Goal: Information Seeking & Learning: Learn about a topic

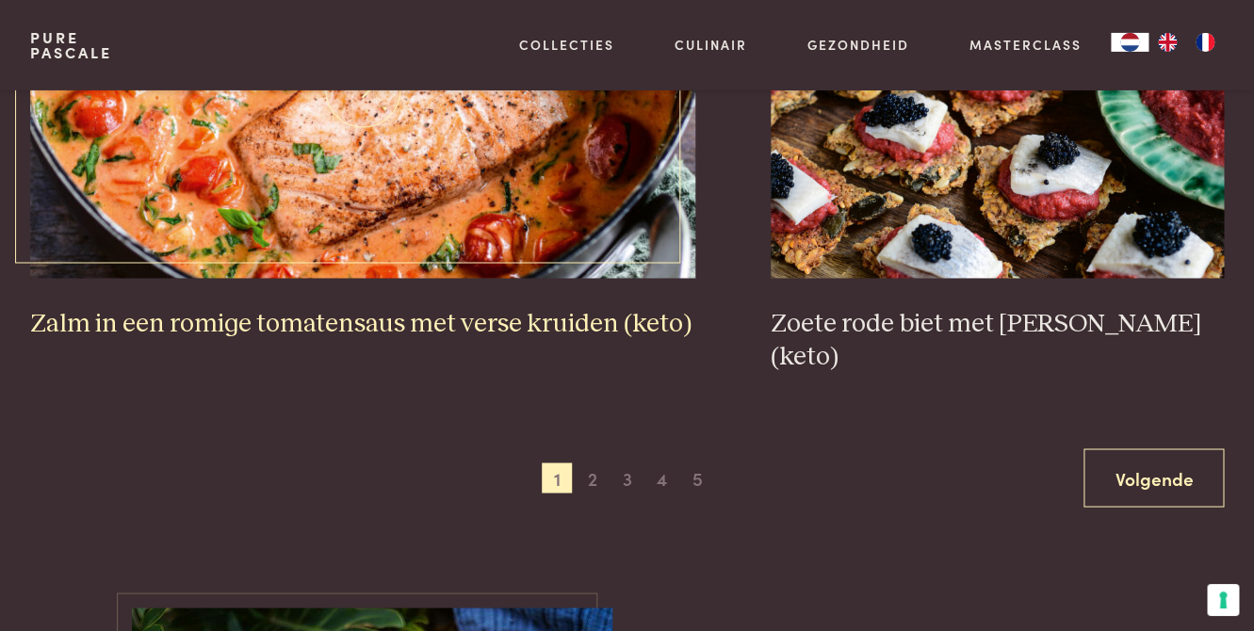
scroll to position [3438, 0]
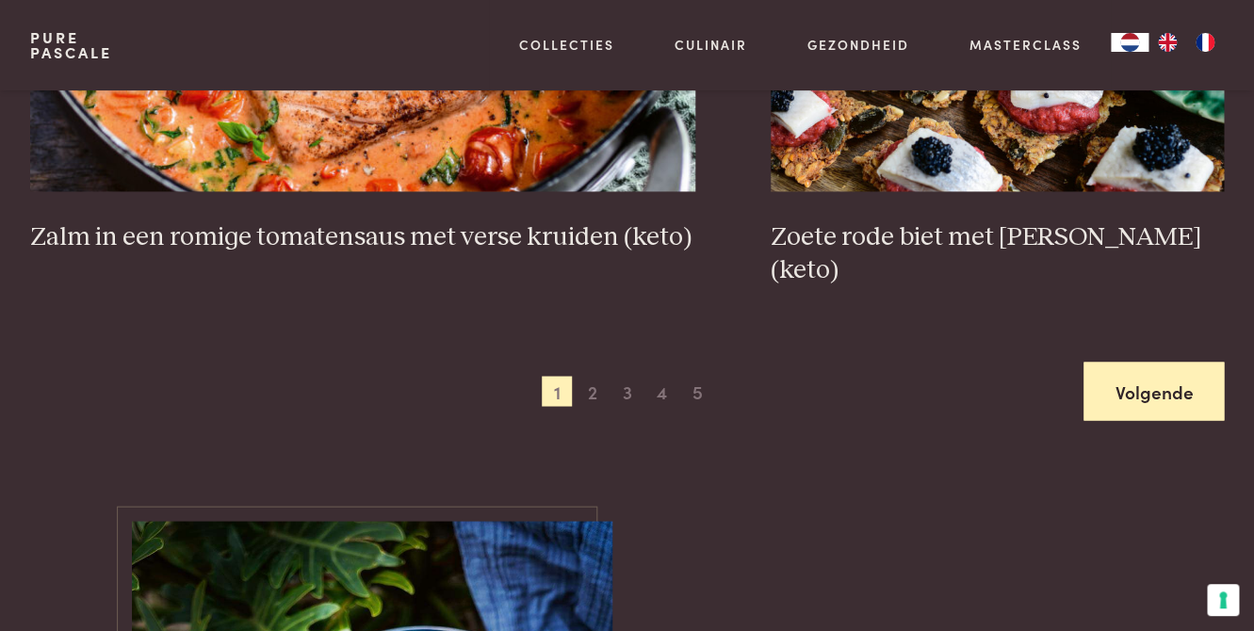
click at [1120, 362] on link "Volgende" at bounding box center [1154, 391] width 140 height 59
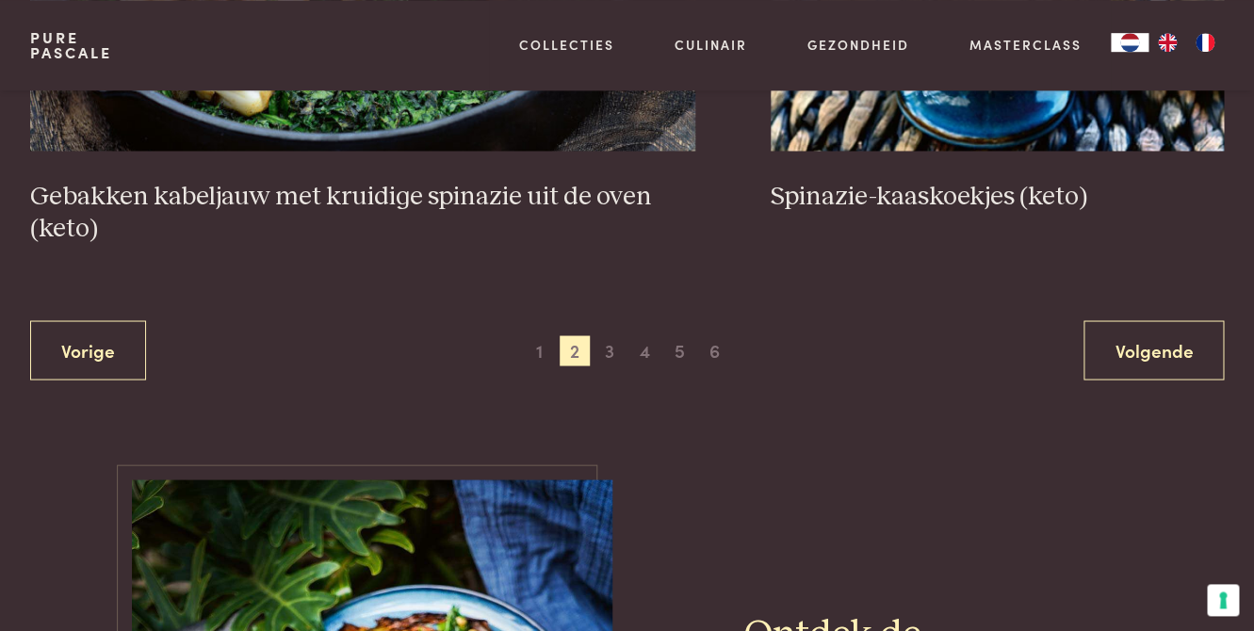
scroll to position [3548, 0]
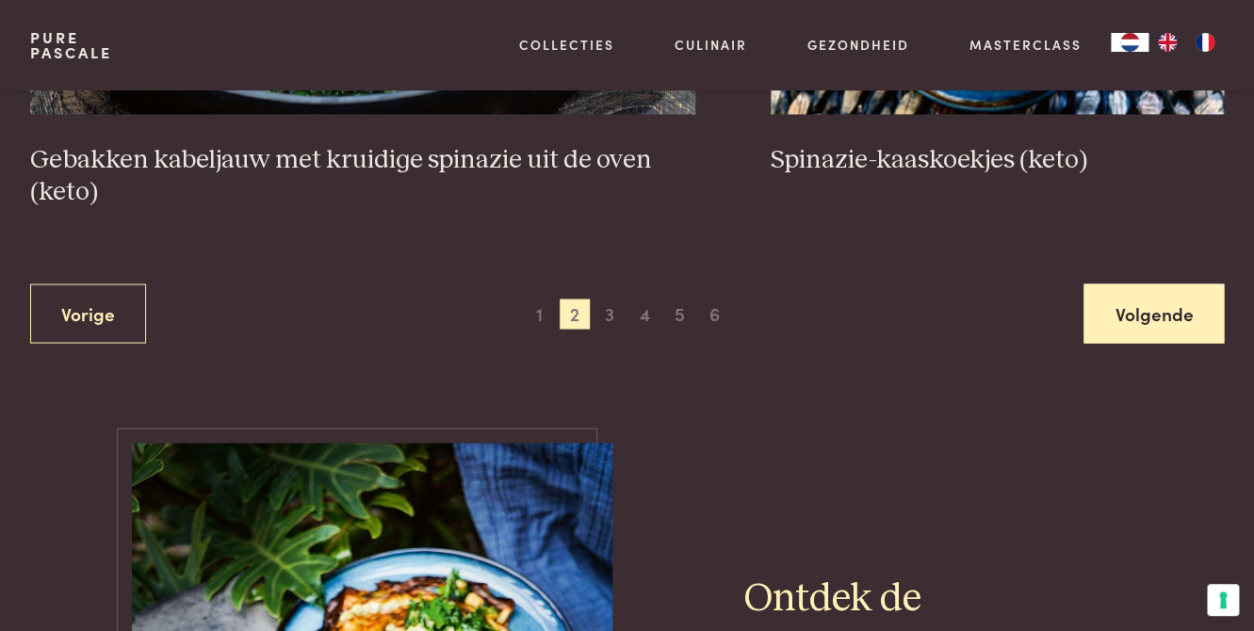
click at [1146, 317] on link "Volgende" at bounding box center [1154, 313] width 140 height 59
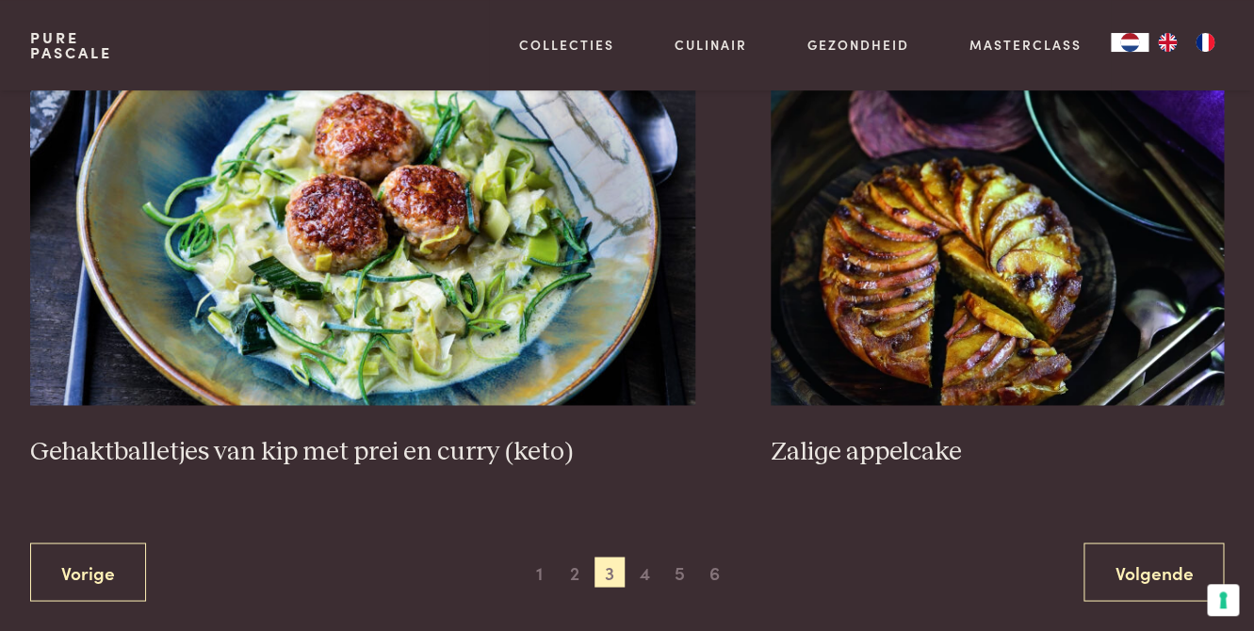
scroll to position [3333, 0]
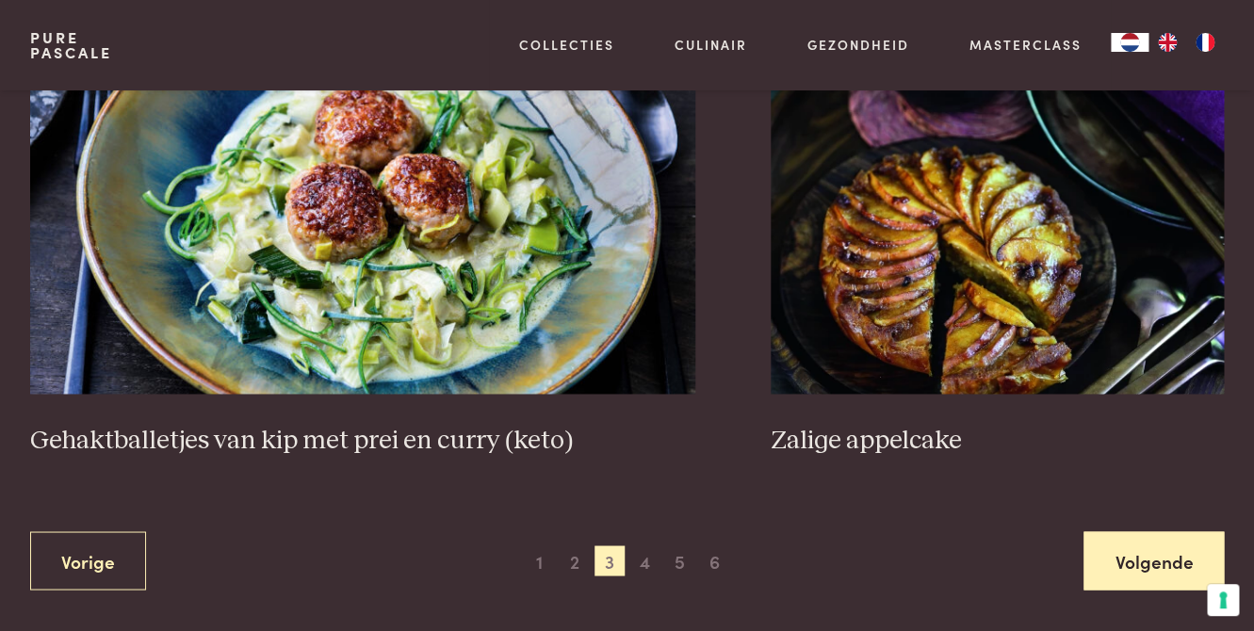
click at [1130, 561] on link "Volgende" at bounding box center [1154, 560] width 140 height 59
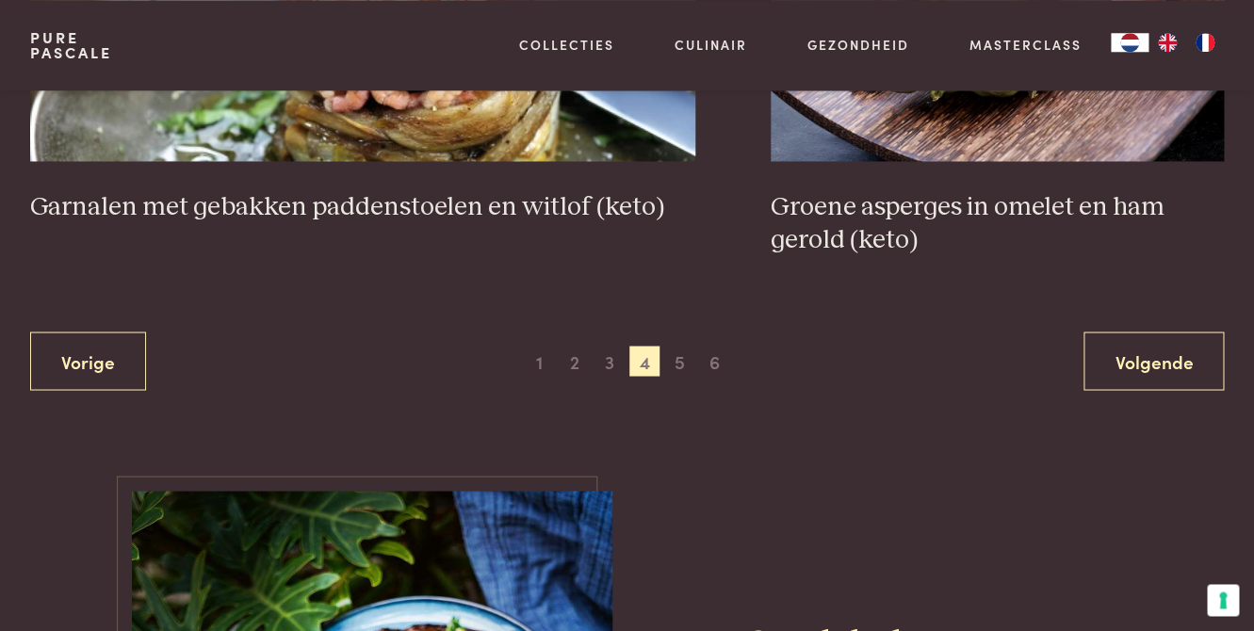
scroll to position [3548, 0]
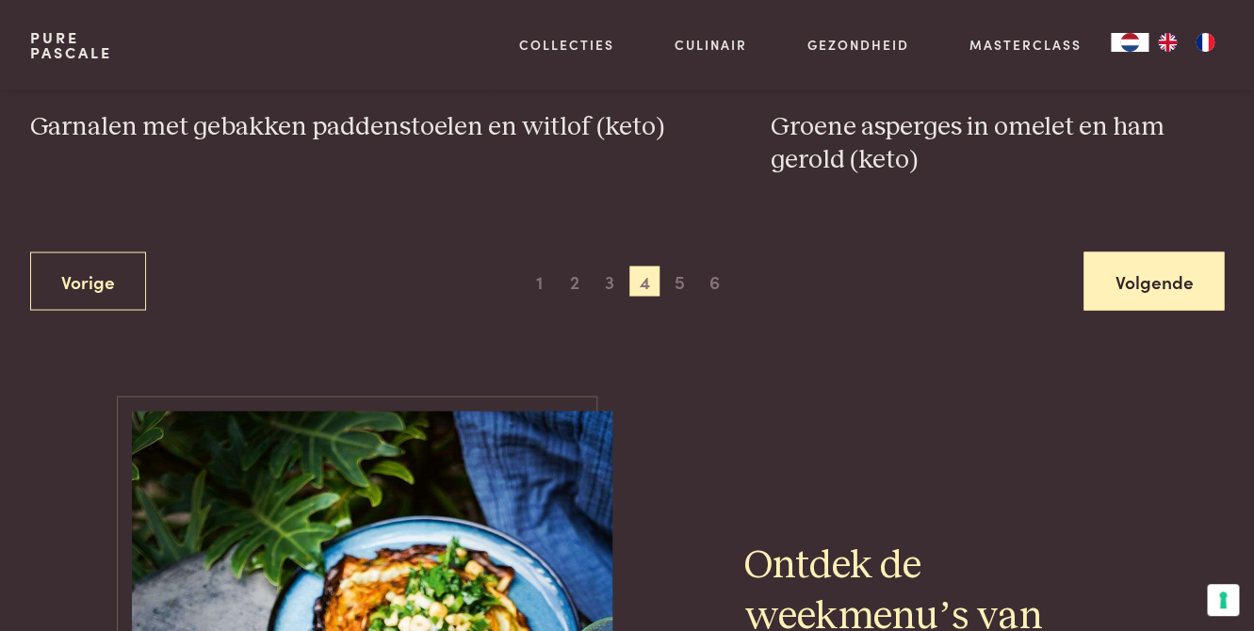
click at [1127, 289] on link "Volgende" at bounding box center [1154, 281] width 140 height 59
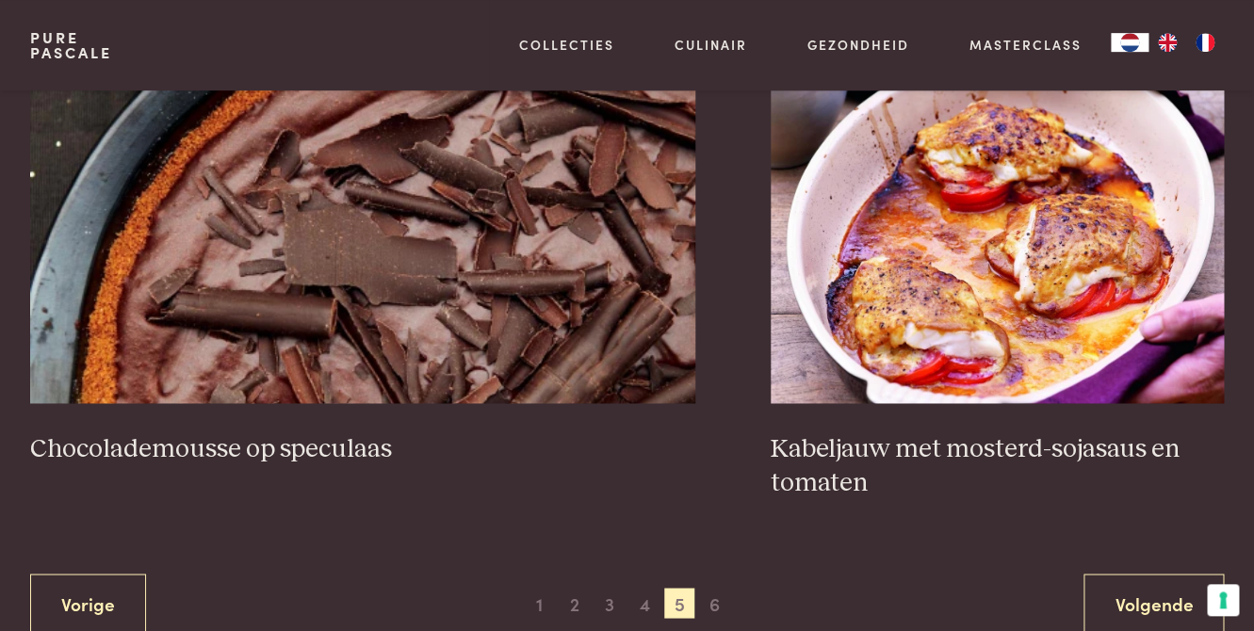
scroll to position [3333, 0]
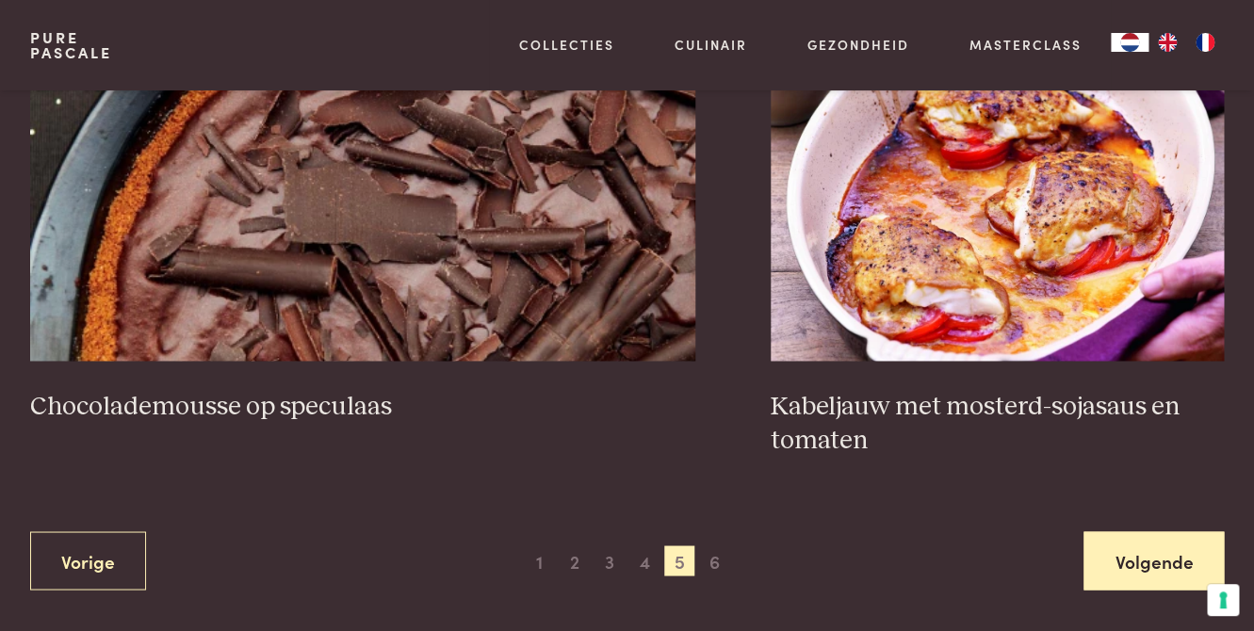
click at [1153, 572] on link "Volgende" at bounding box center [1154, 560] width 140 height 59
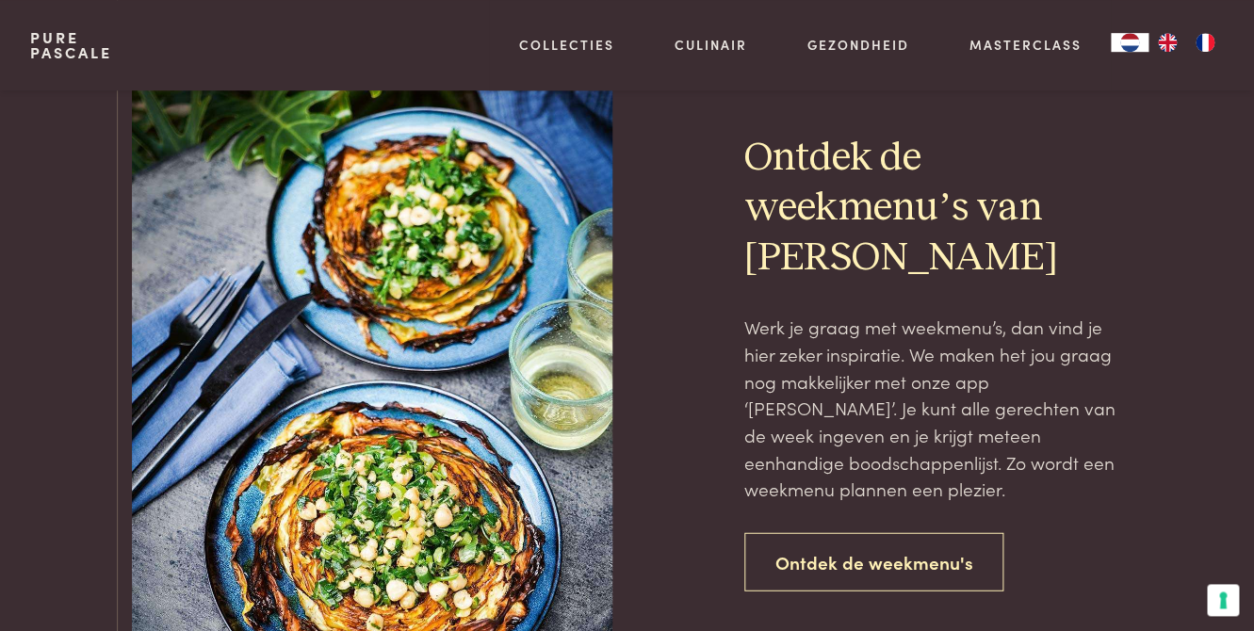
scroll to position [1399, 0]
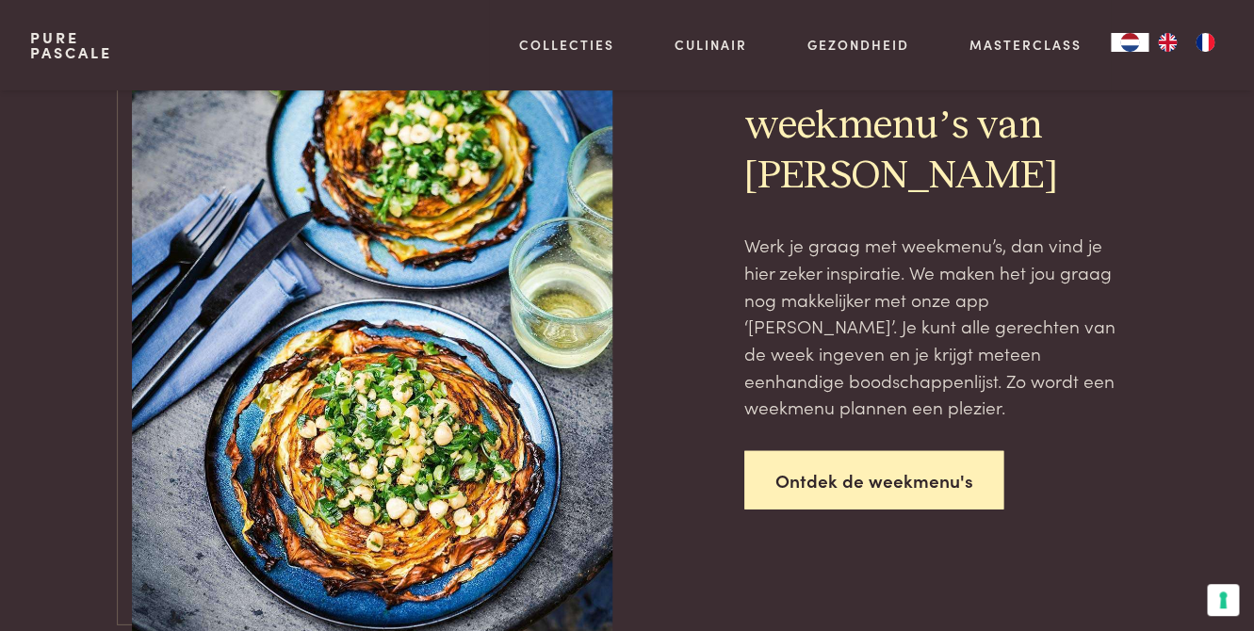
click at [871, 486] on link "Ontdek de weekmenu's" at bounding box center [874, 480] width 260 height 59
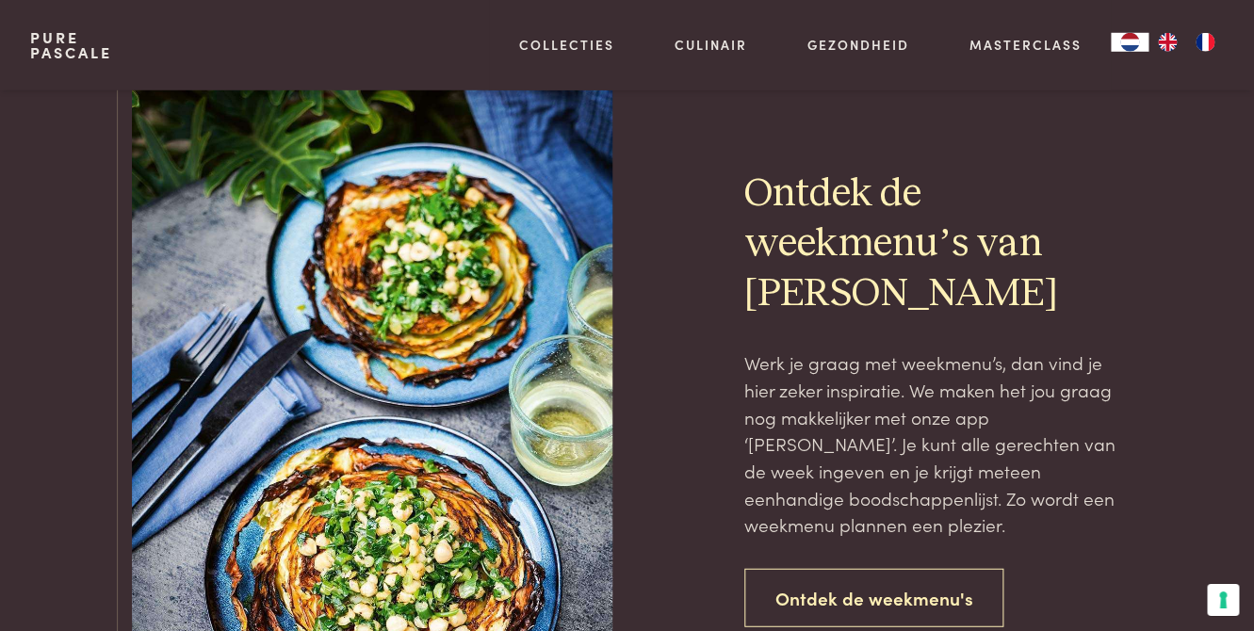
scroll to position [1292, 0]
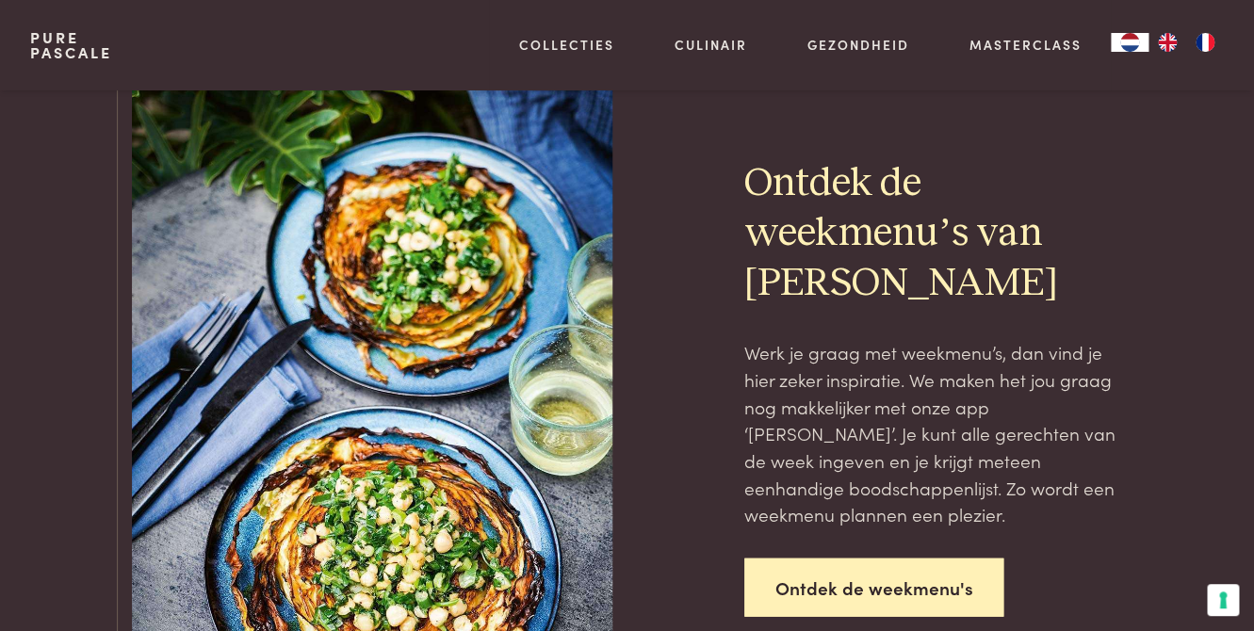
click at [867, 595] on link "Ontdek de weekmenu's" at bounding box center [874, 588] width 260 height 59
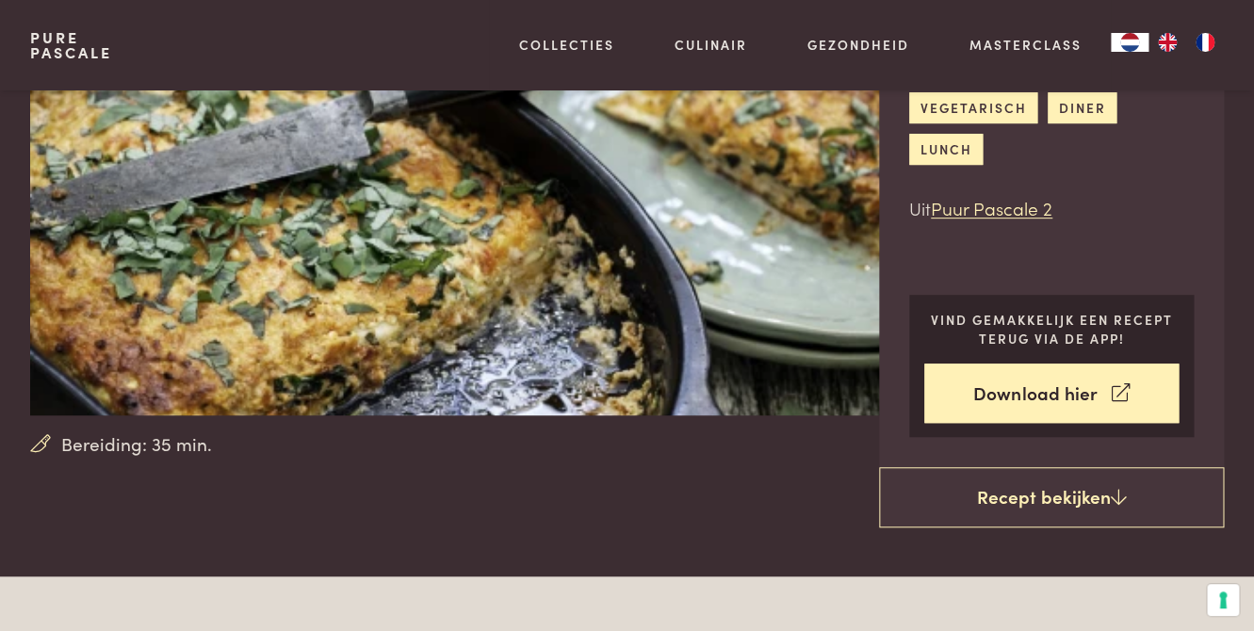
scroll to position [215, 0]
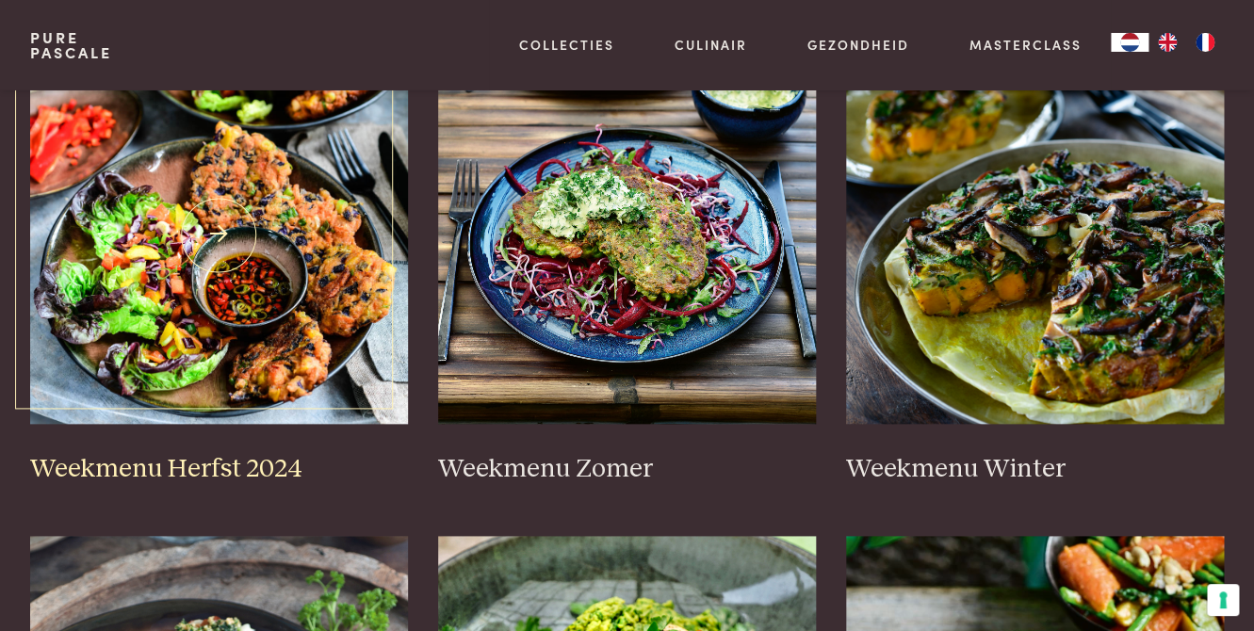
scroll to position [537, 0]
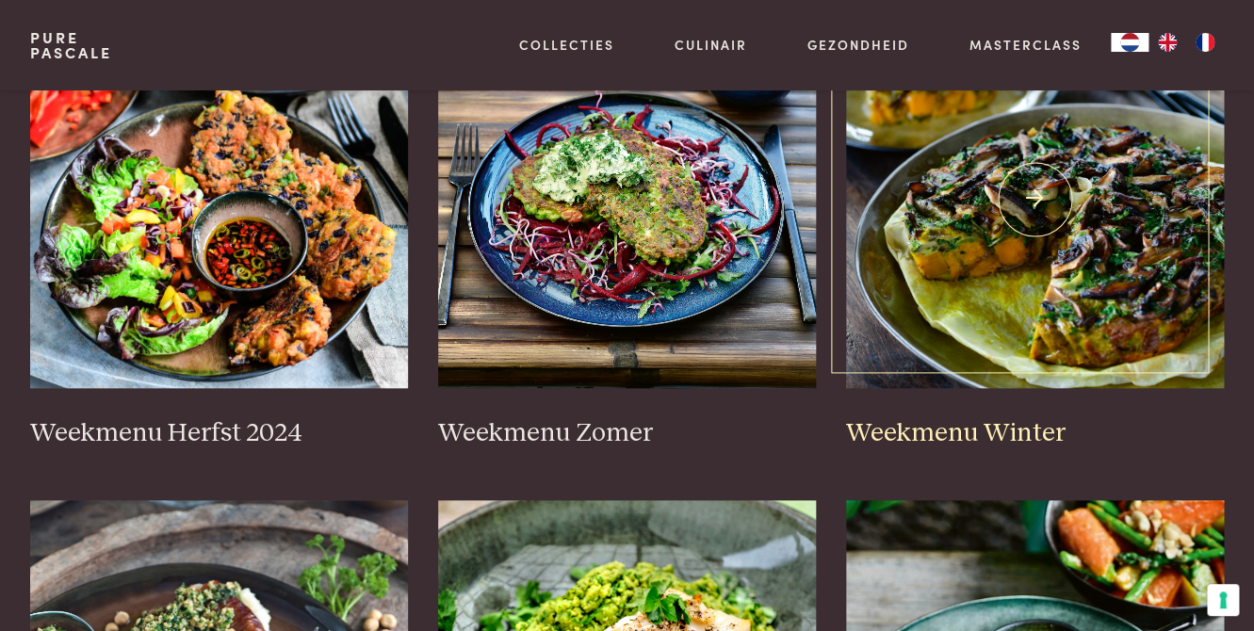
click at [1000, 233] on img at bounding box center [1035, 199] width 378 height 377
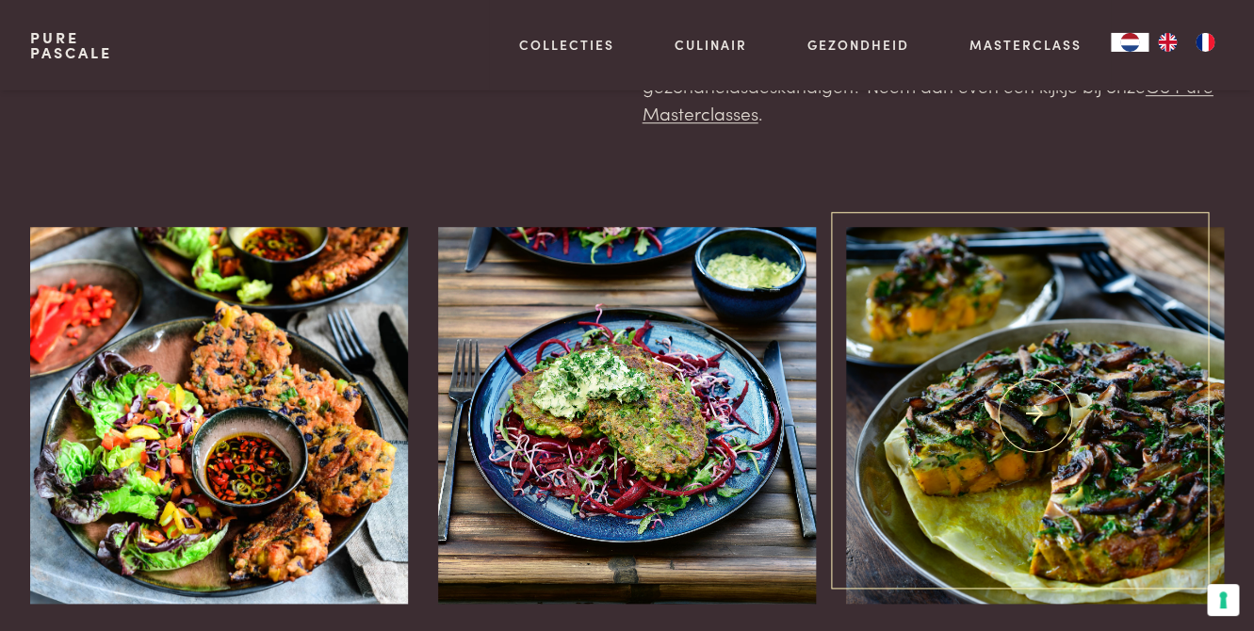
scroll to position [0, 0]
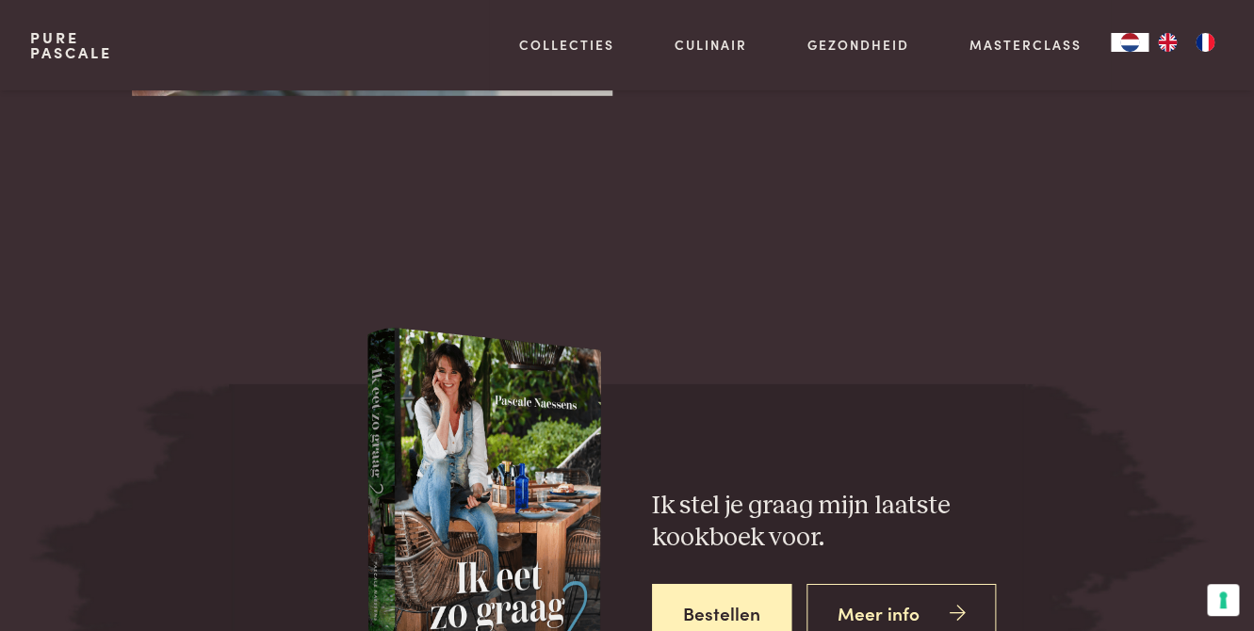
scroll to position [6360, 0]
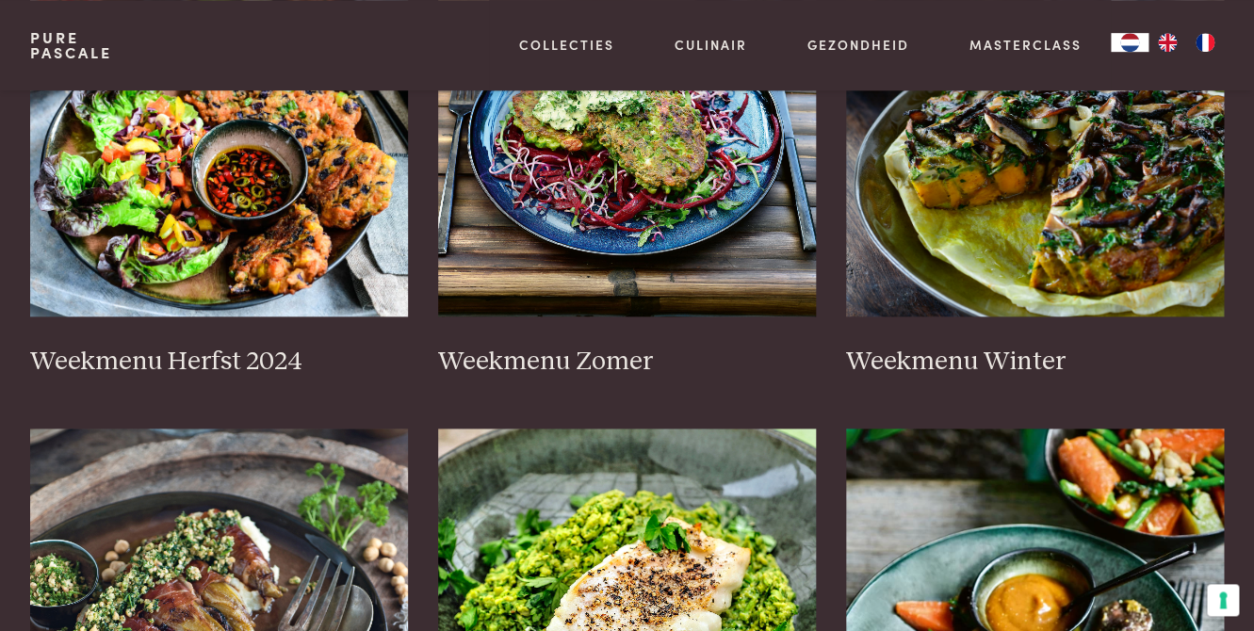
scroll to position [645, 0]
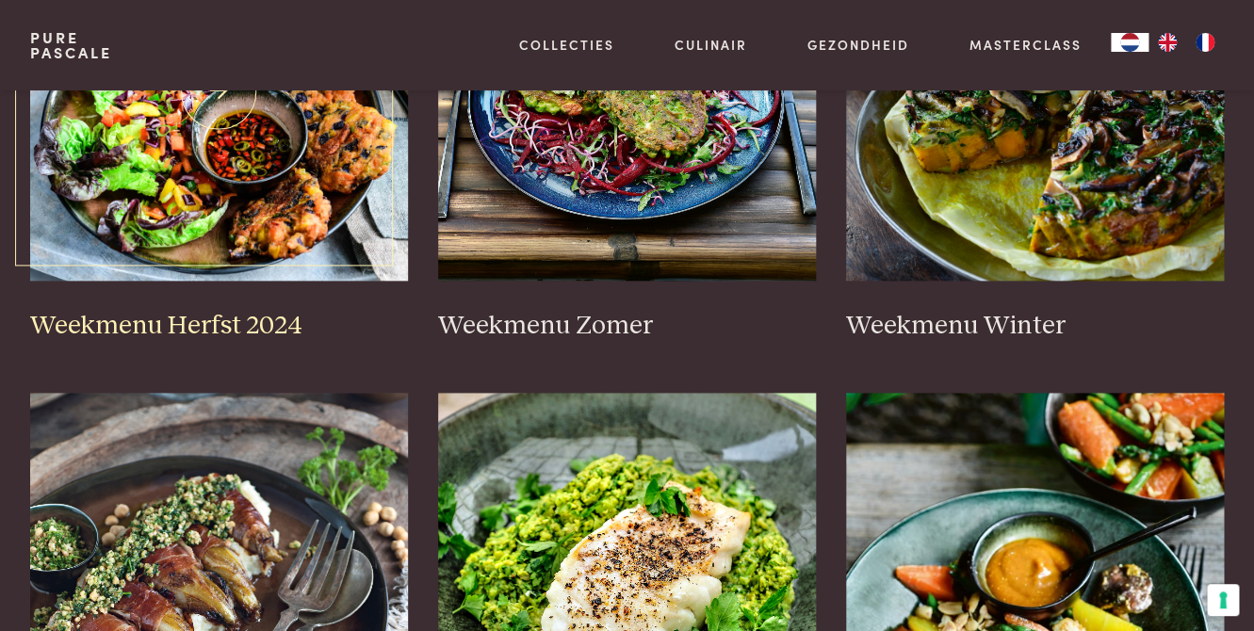
click at [214, 188] on img at bounding box center [219, 92] width 378 height 377
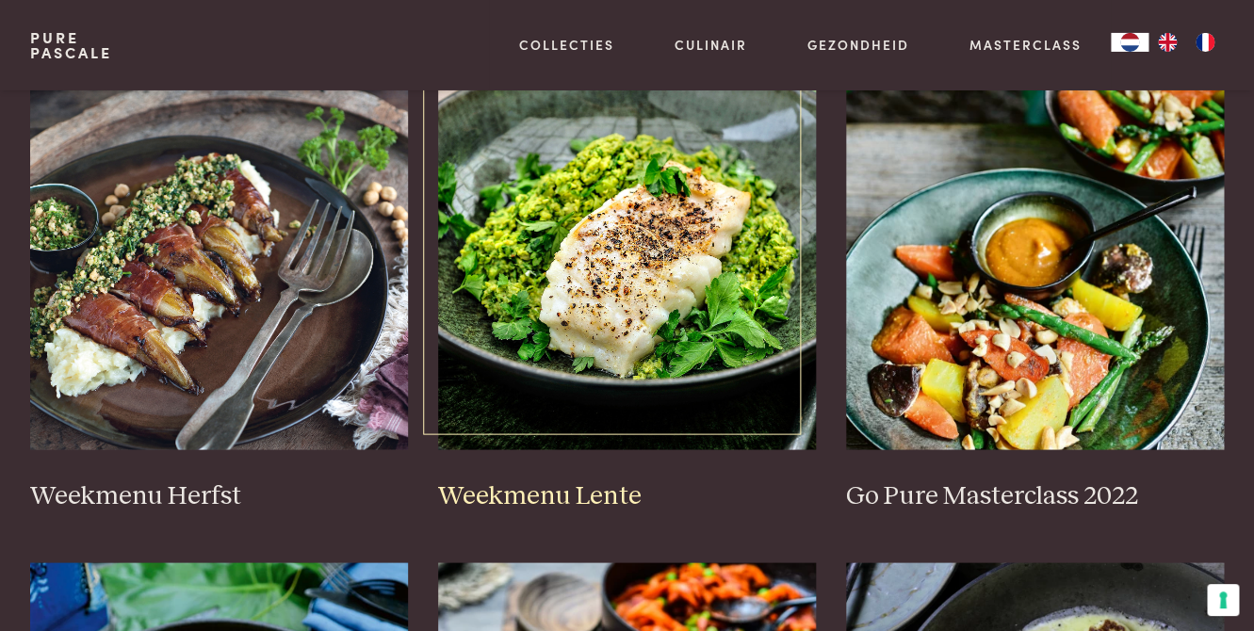
scroll to position [967, 0]
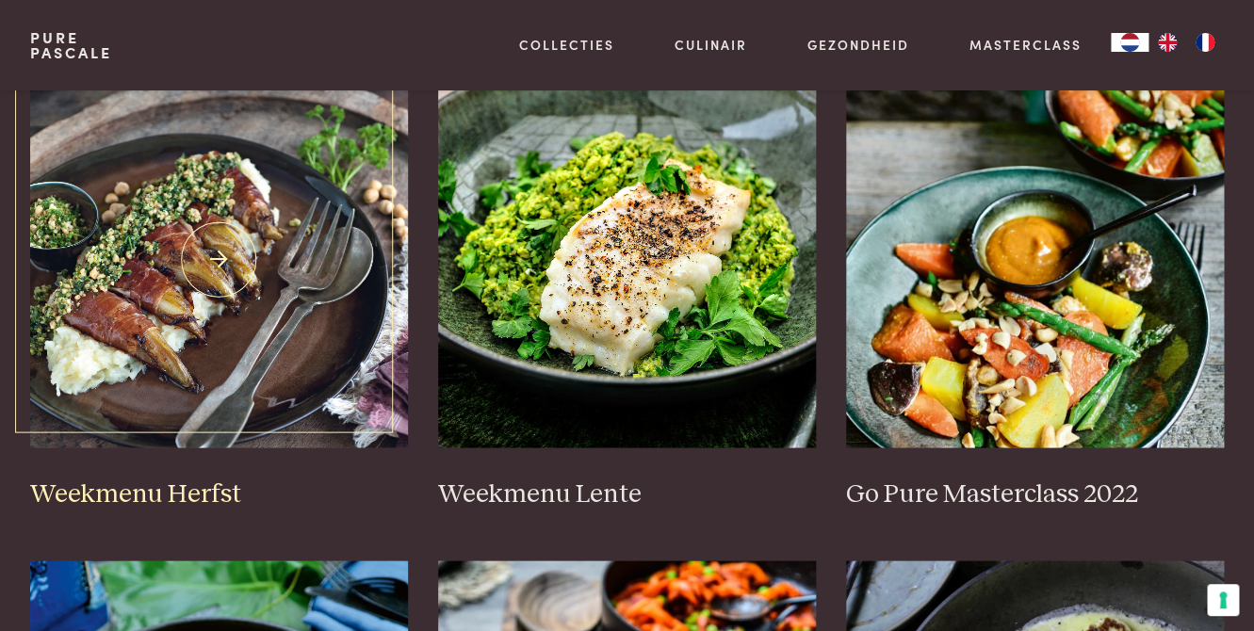
click at [219, 247] on img at bounding box center [219, 259] width 378 height 377
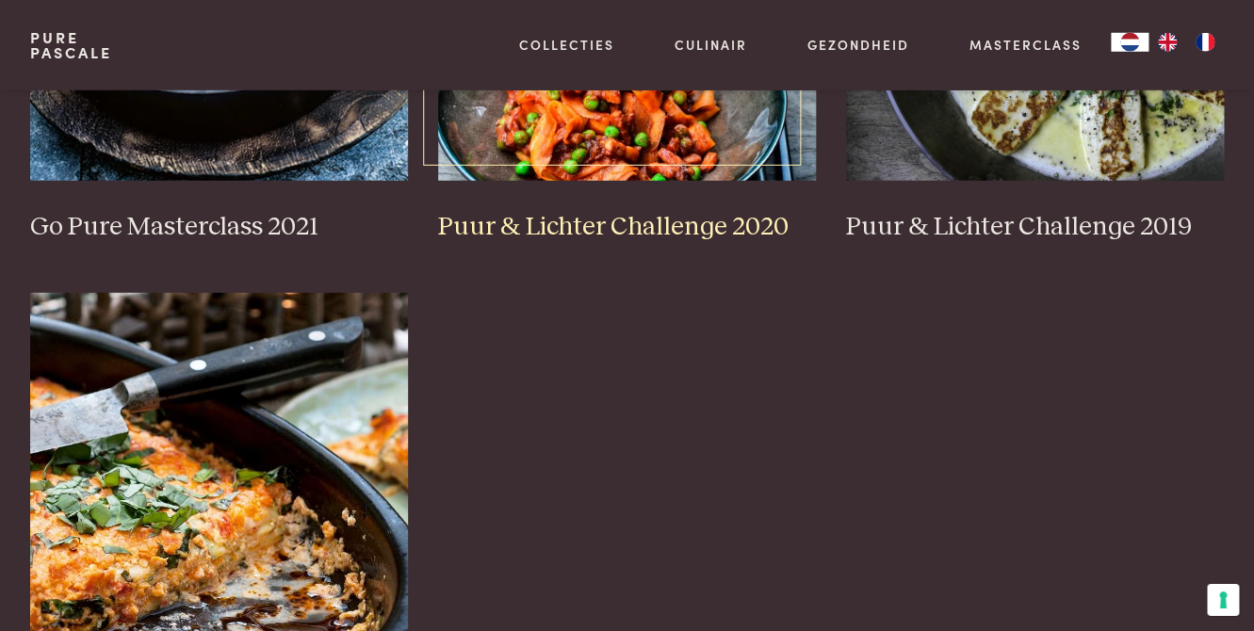
scroll to position [1719, 0]
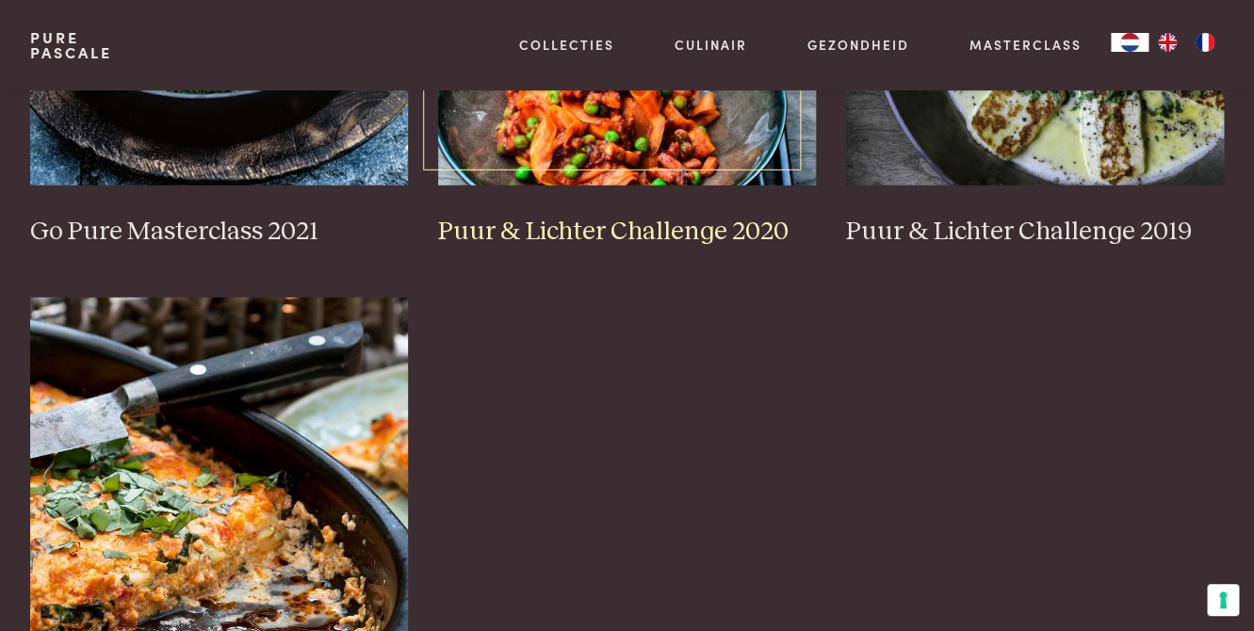
click at [642, 231] on h3 "Puur & Lichter Challenge 2020" at bounding box center [627, 232] width 378 height 33
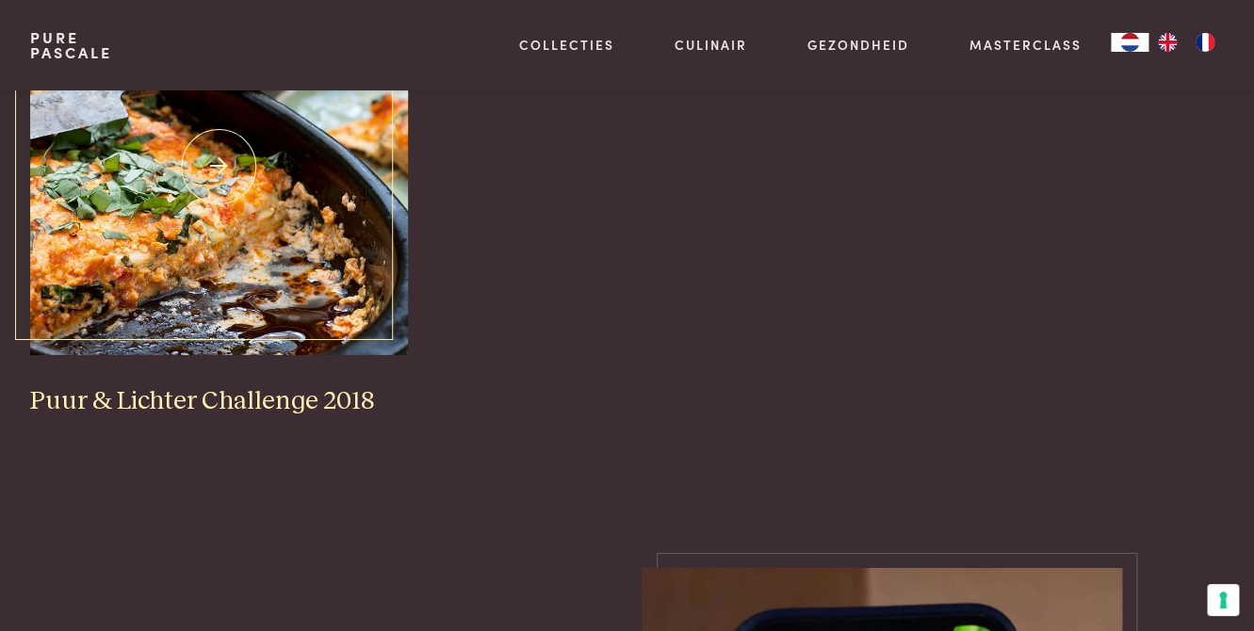
scroll to position [2041, 0]
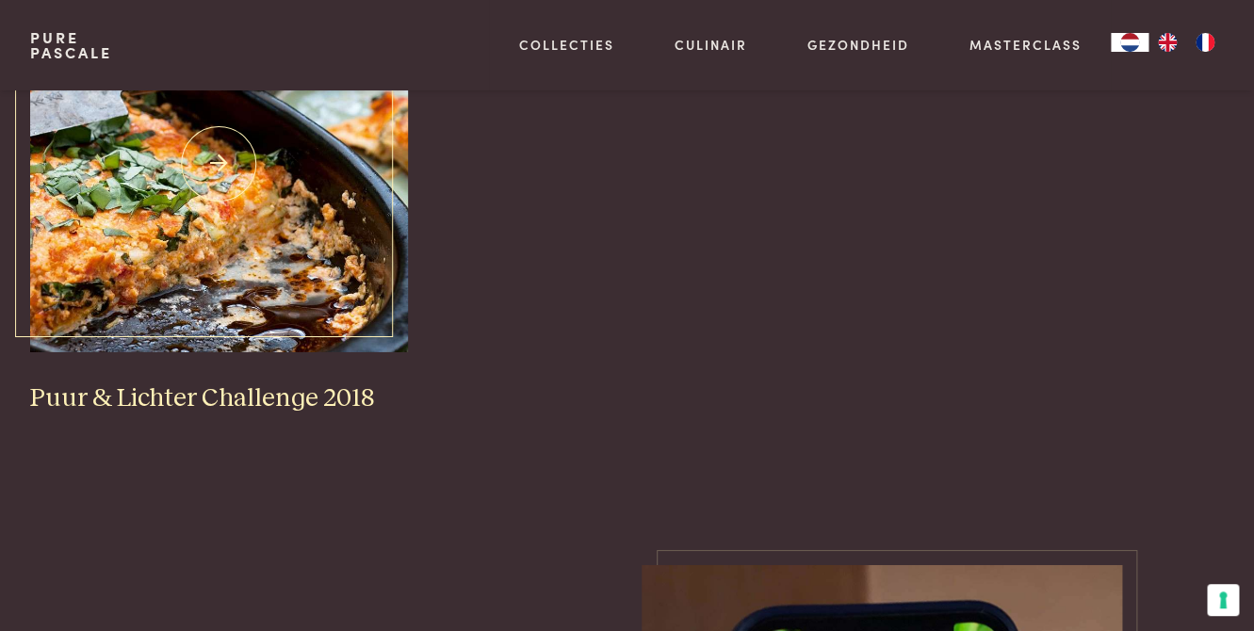
click at [233, 262] on img at bounding box center [219, 163] width 378 height 377
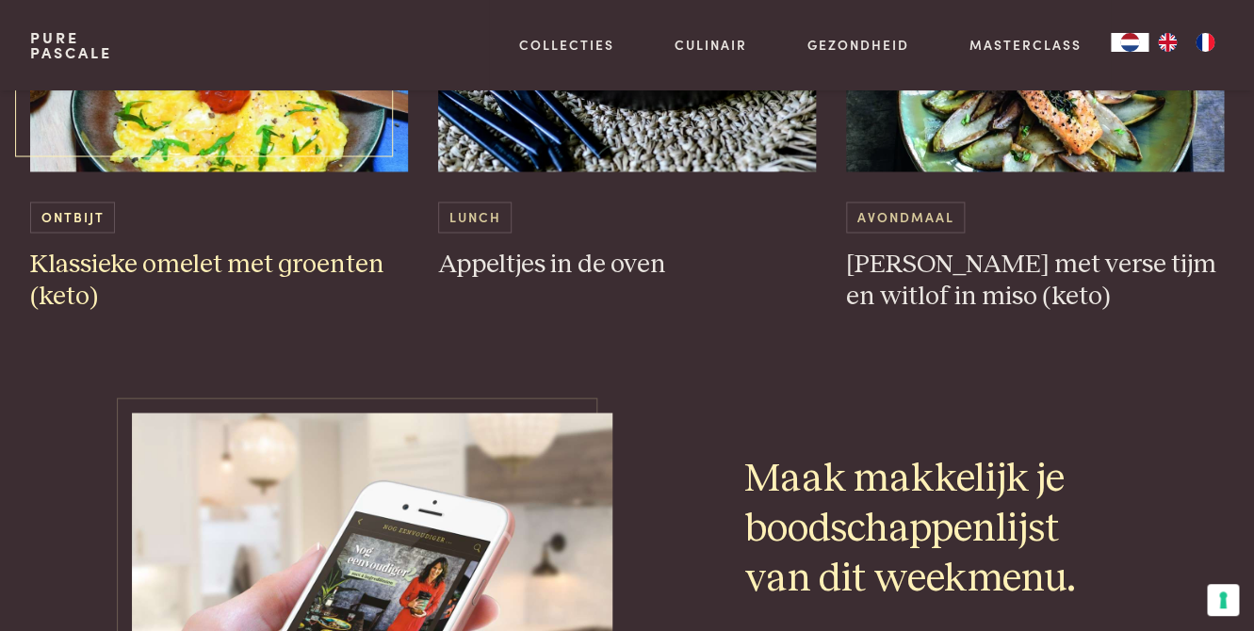
scroll to position [6016, 0]
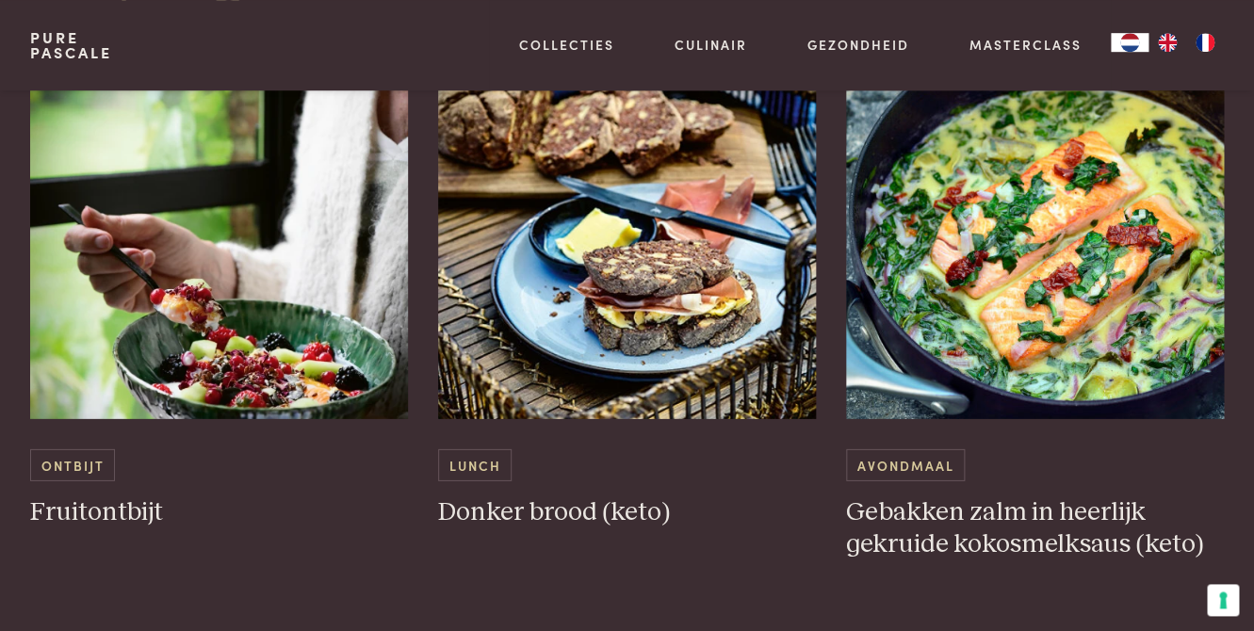
scroll to position [4082, 0]
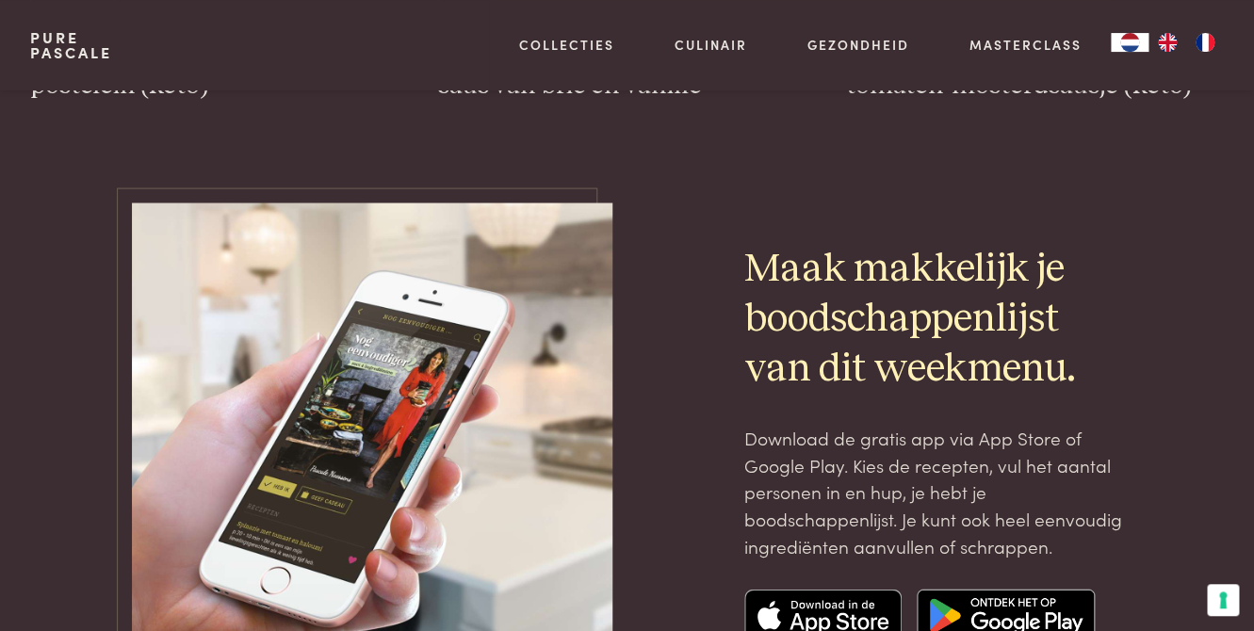
scroll to position [5801, 0]
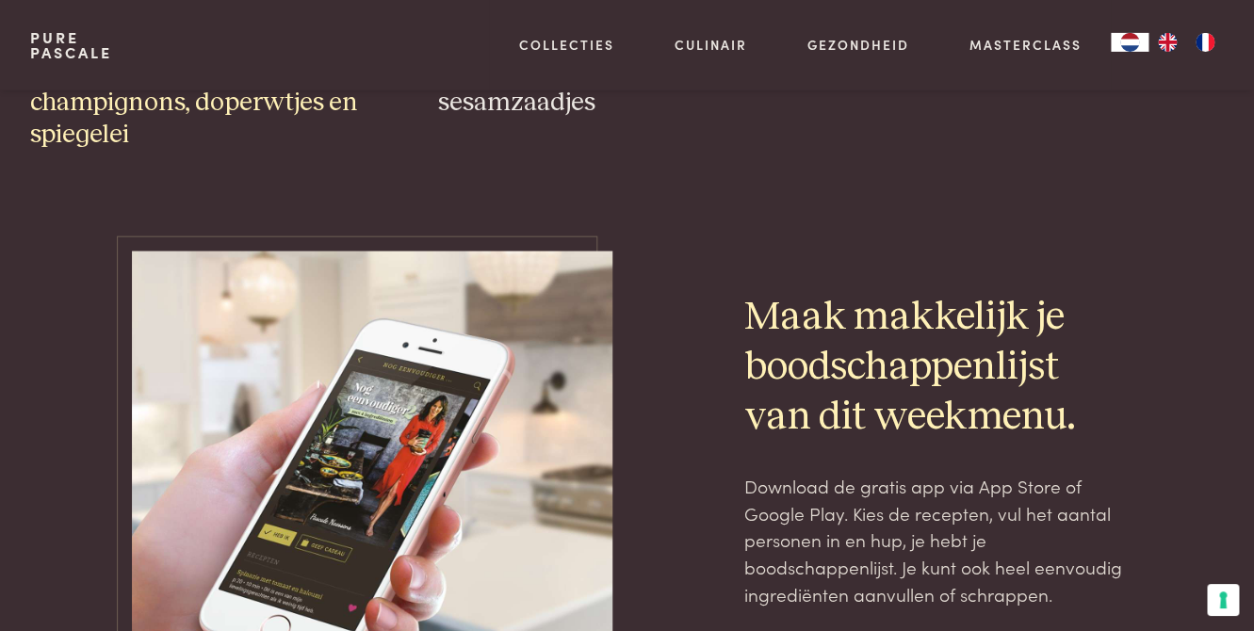
scroll to position [5909, 0]
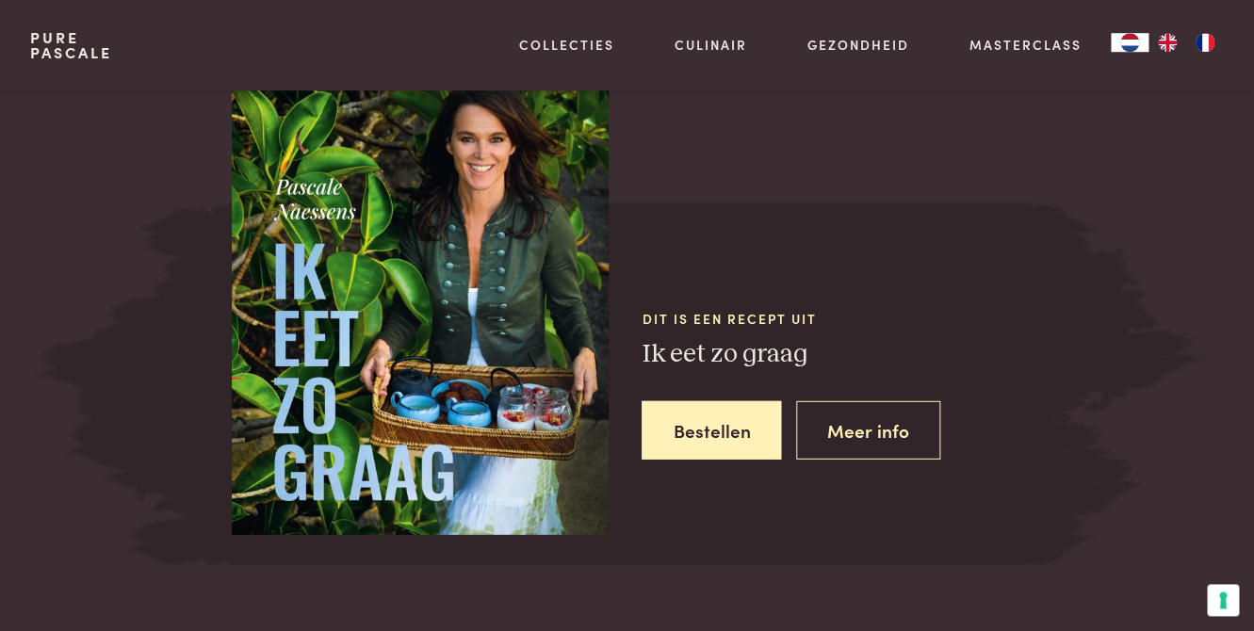
scroll to position [1611, 0]
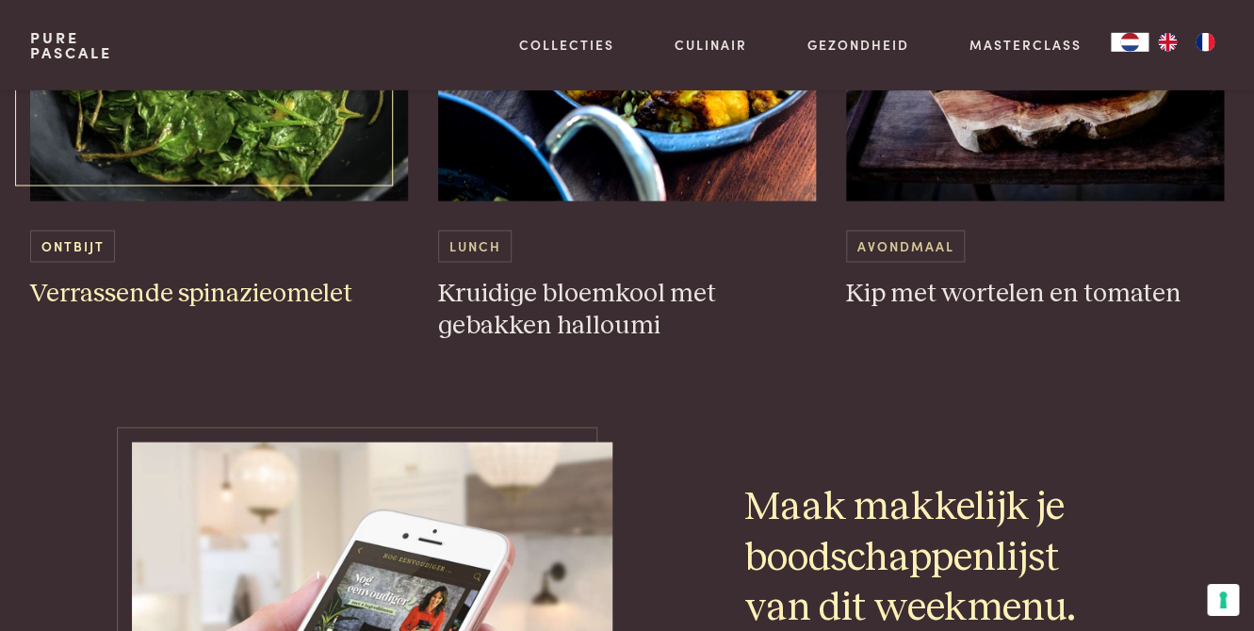
scroll to position [5801, 0]
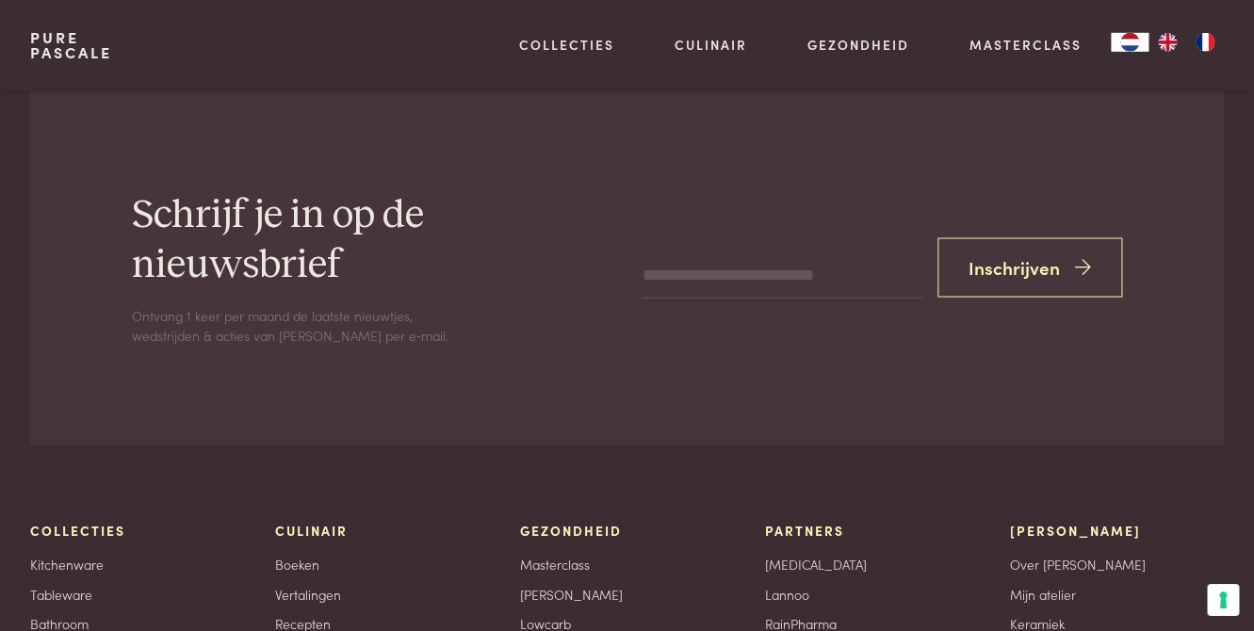
scroll to position [8594, 0]
